Goal: Information Seeking & Learning: Find specific fact

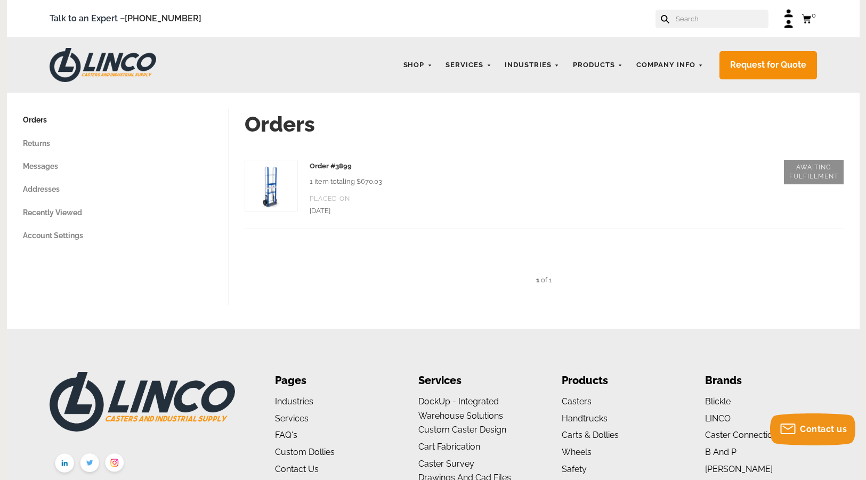
click at [277, 187] on link at bounding box center [544, 192] width 599 height 73
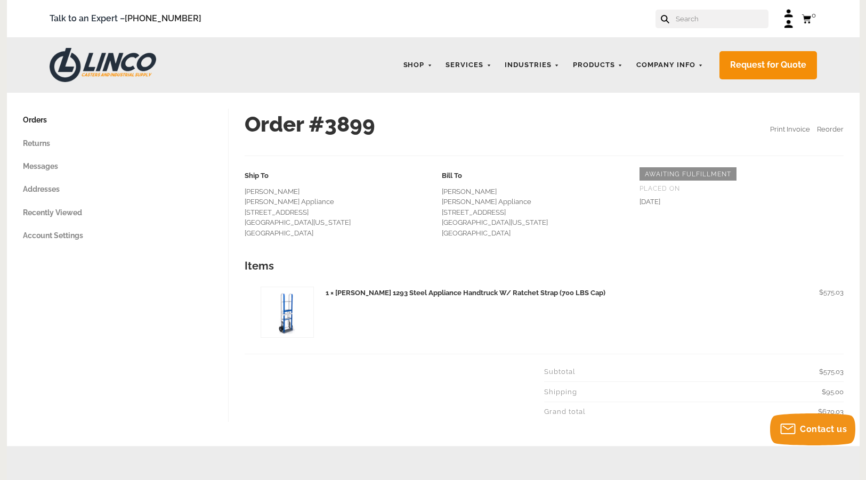
click at [336, 296] on h1 "1 × Dutro 1293 Steel Appliance Handtruck W/ Ratchet Strap (700 LBS Cap)" at bounding box center [573, 293] width 494 height 10
drag, startPoint x: 374, startPoint y: 295, endPoint x: 336, endPoint y: 298, distance: 37.4
click at [336, 298] on div "1 × Dutro 1293 Steel Appliance Handtruck W/ Ratchet Strap (700 LBS Cap)" at bounding box center [570, 313] width 497 height 63
copy h1 "Dutro 1293"
click at [739, 27] on input "text" at bounding box center [722, 19] width 94 height 19
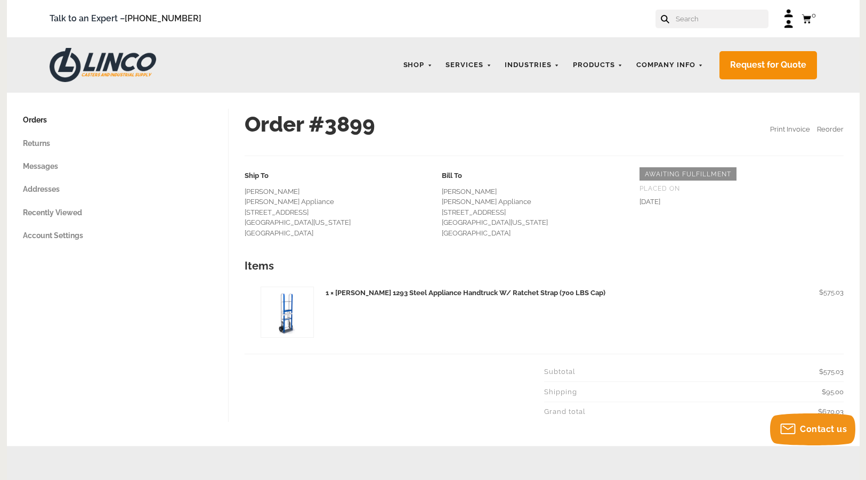
click at [738, 19] on input "text" at bounding box center [722, 19] width 94 height 19
paste input "Dutro 1293"
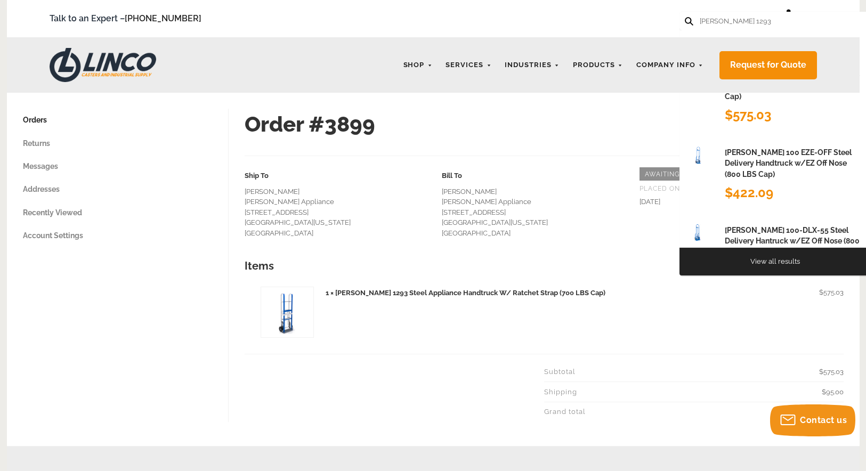
type input "Dutro 1293"
click at [685, 17] on button at bounding box center [688, 20] width 7 height 7
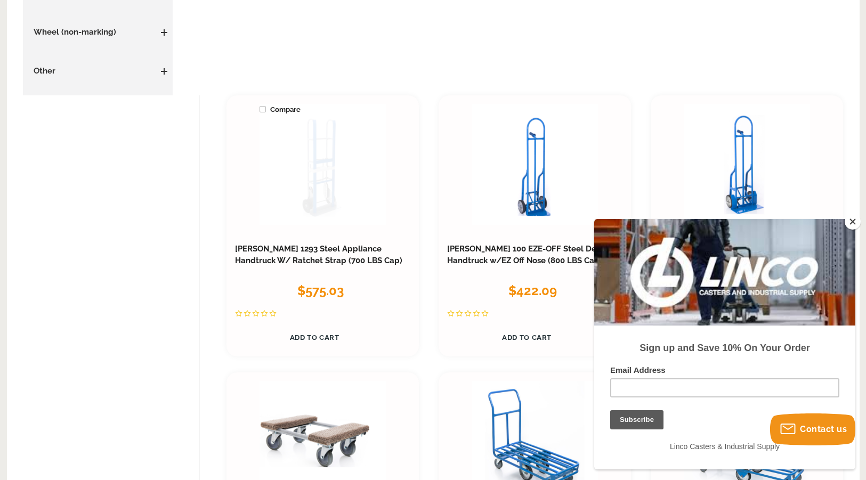
click at [310, 182] on link at bounding box center [323, 164] width 126 height 121
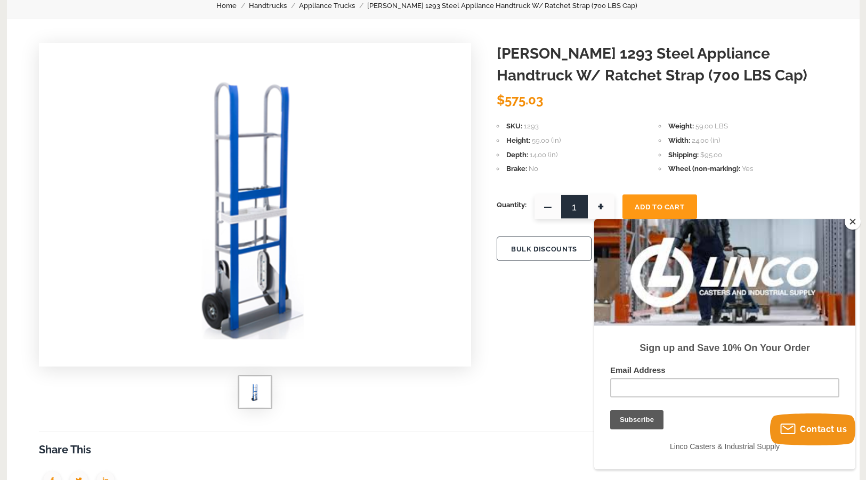
scroll to position [122, 0]
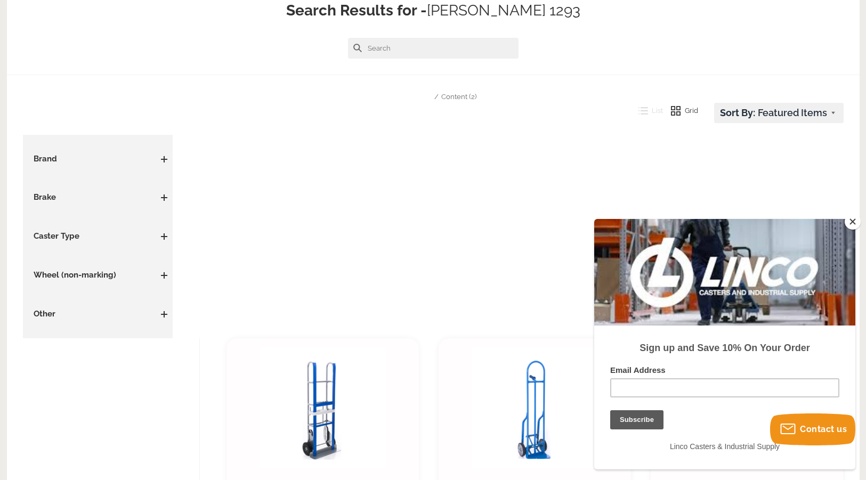
click at [854, 222] on button "Close" at bounding box center [853, 222] width 16 height 16
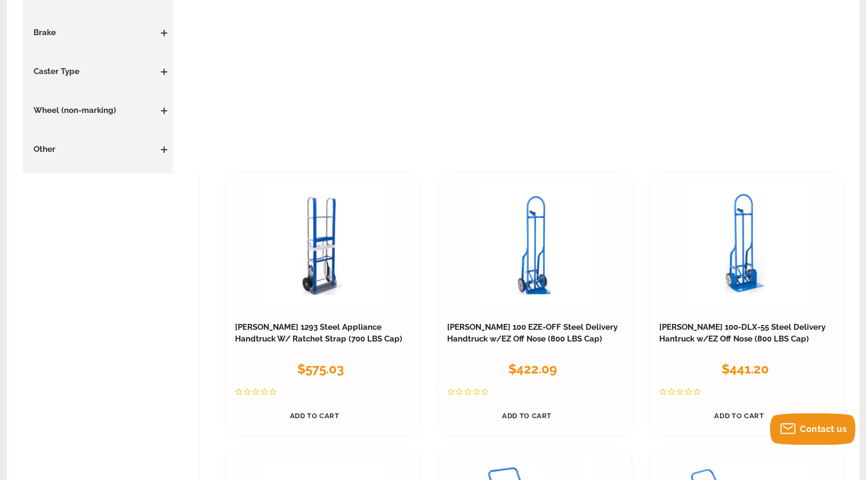
scroll to position [304, 0]
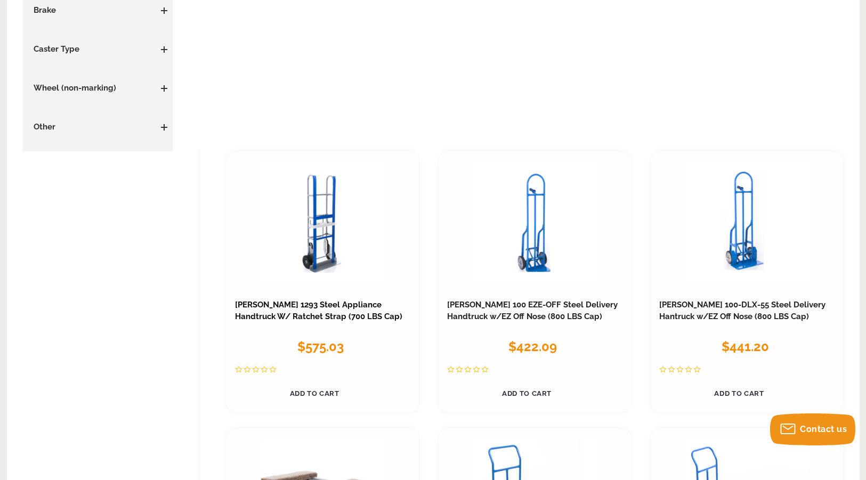
click at [319, 313] on link "[PERSON_NAME] 1293 Steel Appliance Handtruck W/ Ratchet Strap (700 LBS Cap)" at bounding box center [318, 310] width 167 height 21
